Goal: Information Seeking & Learning: Check status

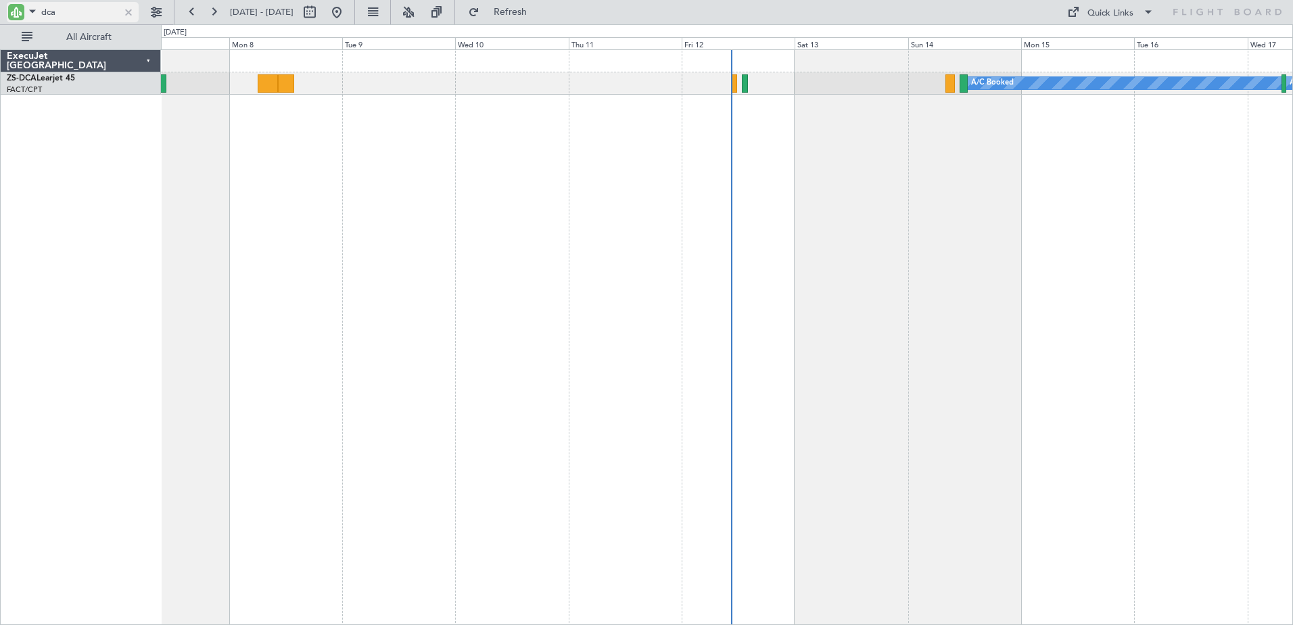
click at [53, 11] on input "dca" at bounding box center [80, 12] width 78 height 20
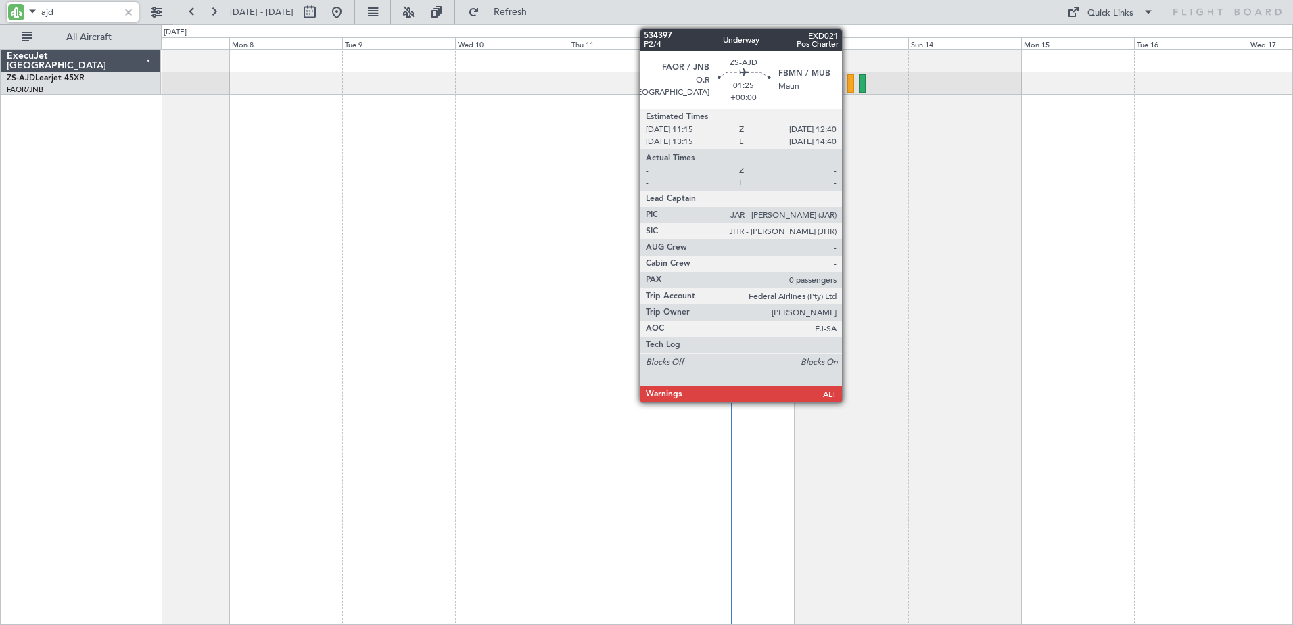
click at [848, 77] on div at bounding box center [850, 83] width 7 height 18
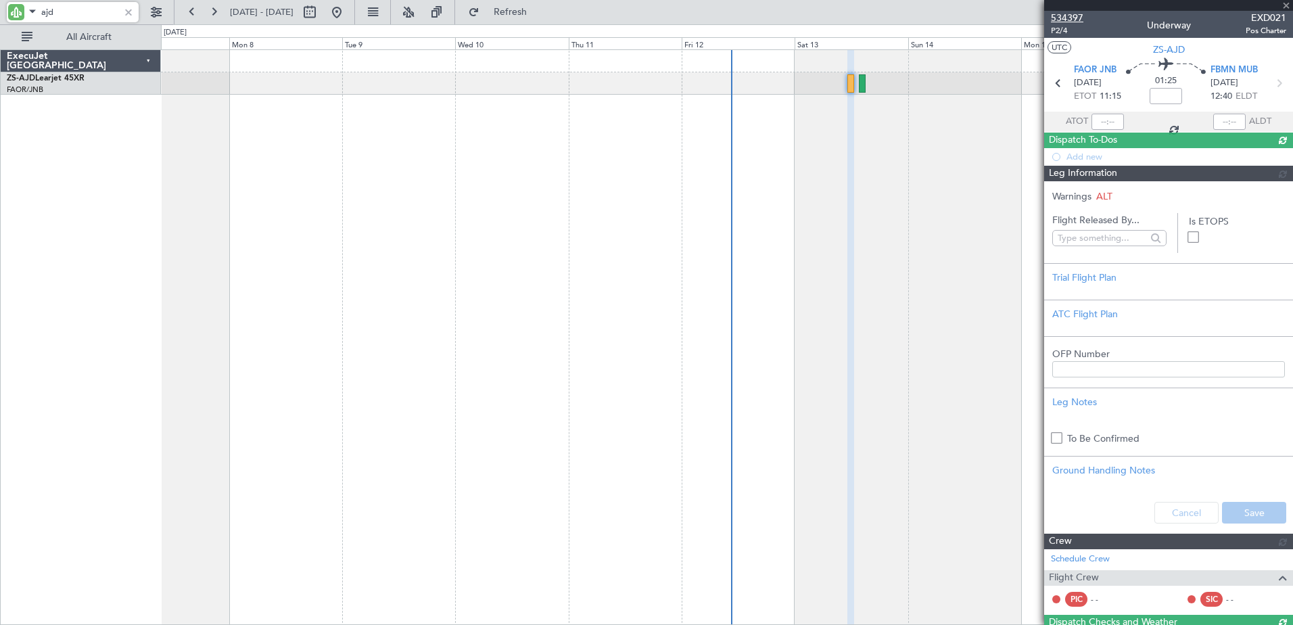
type input "ajd"
click at [1078, 20] on span "534397" at bounding box center [1067, 18] width 32 height 14
